Goal: Task Accomplishment & Management: Complete application form

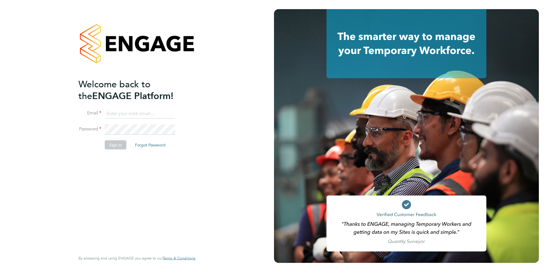
type input "tunphily2k@yahoo.com"
click at [112, 144] on button "Sign In" at bounding box center [116, 144] width 22 height 9
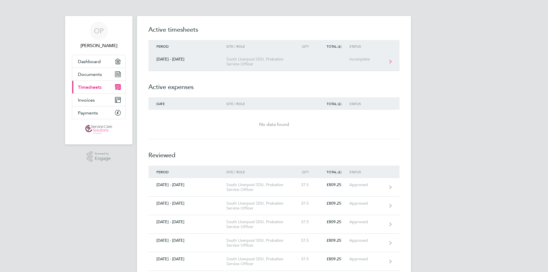
click at [254, 61] on div "South Liverpool SDU, Probation Service Officer" at bounding box center [258, 62] width 65 height 10
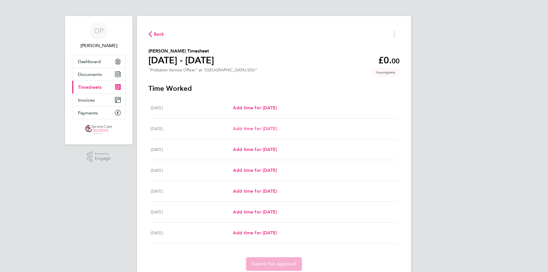
click at [277, 126] on span "Add time for [DATE]" at bounding box center [255, 128] width 44 height 5
select select "30"
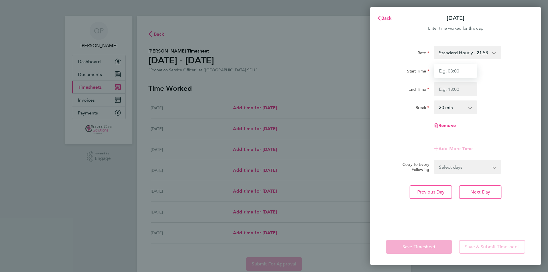
click at [457, 73] on input "Start Time" at bounding box center [455, 71] width 43 height 14
type input "09:00"
click at [460, 88] on input "End Time" at bounding box center [455, 89] width 43 height 14
type input "17:00"
click at [466, 151] on div "Add More Time" at bounding box center [455, 149] width 48 height 14
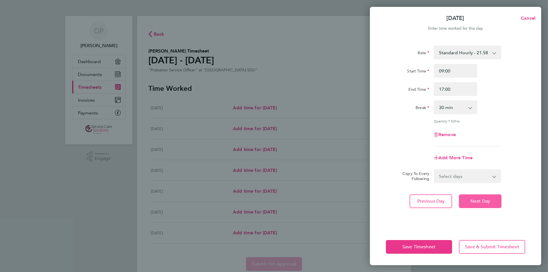
click at [485, 201] on span "Next Day" at bounding box center [480, 201] width 20 height 6
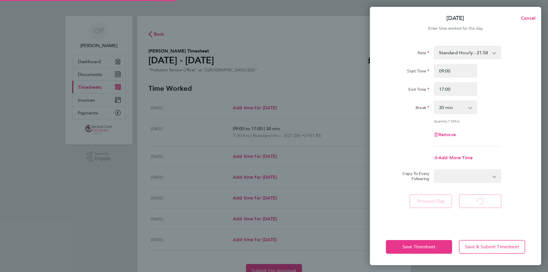
select select "30"
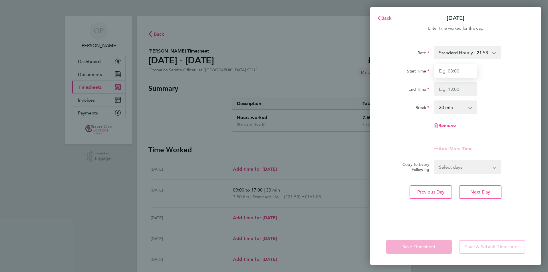
click at [451, 71] on input "Start Time" at bounding box center [455, 71] width 43 height 14
type input "09:00"
click at [455, 86] on input "End Time" at bounding box center [455, 89] width 43 height 14
type input "17:00"
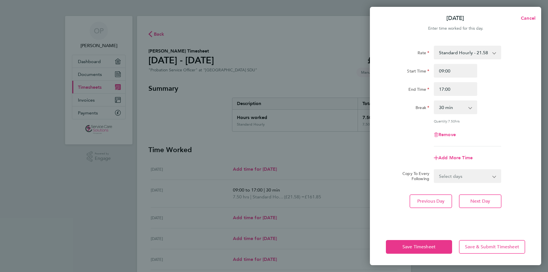
click at [462, 147] on app-timesheet-line-form-group "Rate Standard Hourly - 21.58 Start Time 09:00 End Time 17:00 Break 0 min 15 min…" at bounding box center [455, 105] width 139 height 119
click at [493, 201] on button "Next Day" at bounding box center [480, 201] width 43 height 14
select select "30"
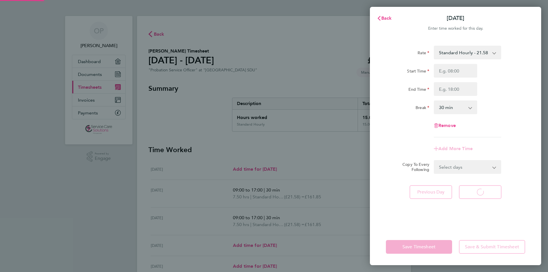
select select "30"
click at [459, 69] on input "Start Time" at bounding box center [455, 71] width 43 height 14
type input "09:00"
click at [461, 88] on input "End Time" at bounding box center [455, 89] width 43 height 14
type input "17:00"
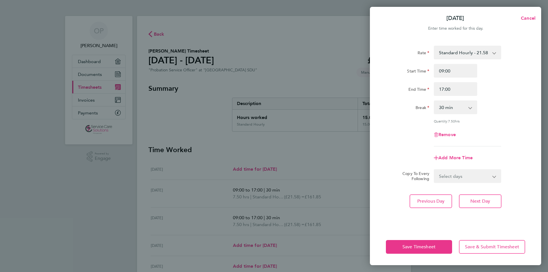
click at [459, 146] on app-timesheet-line-form-group "Rate Standard Hourly - 21.58 Start Time 09:00 End Time 17:00 Break 0 min 15 min…" at bounding box center [455, 105] width 139 height 119
click at [475, 202] on span "Next Day" at bounding box center [480, 201] width 20 height 6
select select "30"
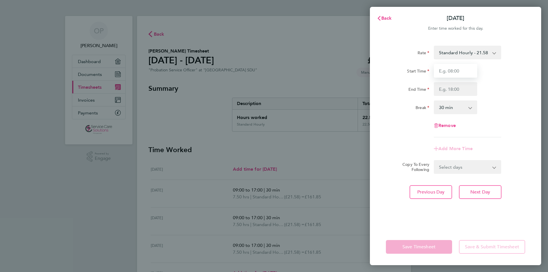
click at [460, 71] on input "Start Time" at bounding box center [455, 71] width 43 height 14
type input "09:00"
click at [461, 89] on input "End Time" at bounding box center [455, 89] width 43 height 14
type input "17:00"
click at [466, 146] on app-timesheet-line-form-group "Rate Standard Hourly - 21.58 Start Time 09:00 End Time 17:00 Break 0 min 15 min…" at bounding box center [455, 101] width 139 height 110
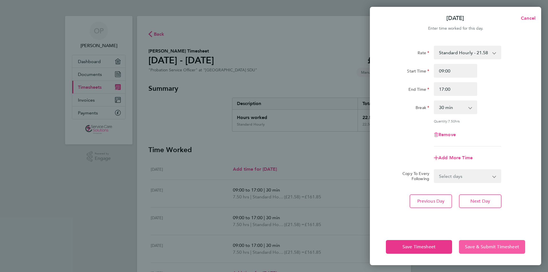
click at [486, 251] on button "Save & Submit Timesheet" at bounding box center [492, 247] width 66 height 14
